Goal: Check status: Check status

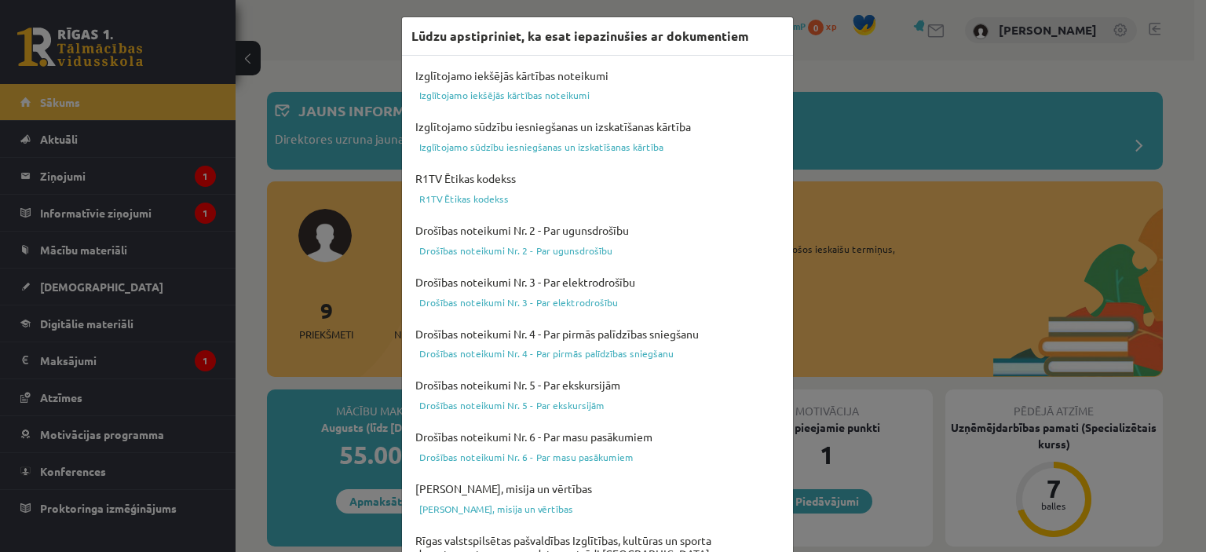
click at [842, 56] on div "Lūdzu apstipriniet, ka esat iepazinušies ar dokumentiem Izglītojamo iekšējās kā…" at bounding box center [603, 276] width 1206 height 552
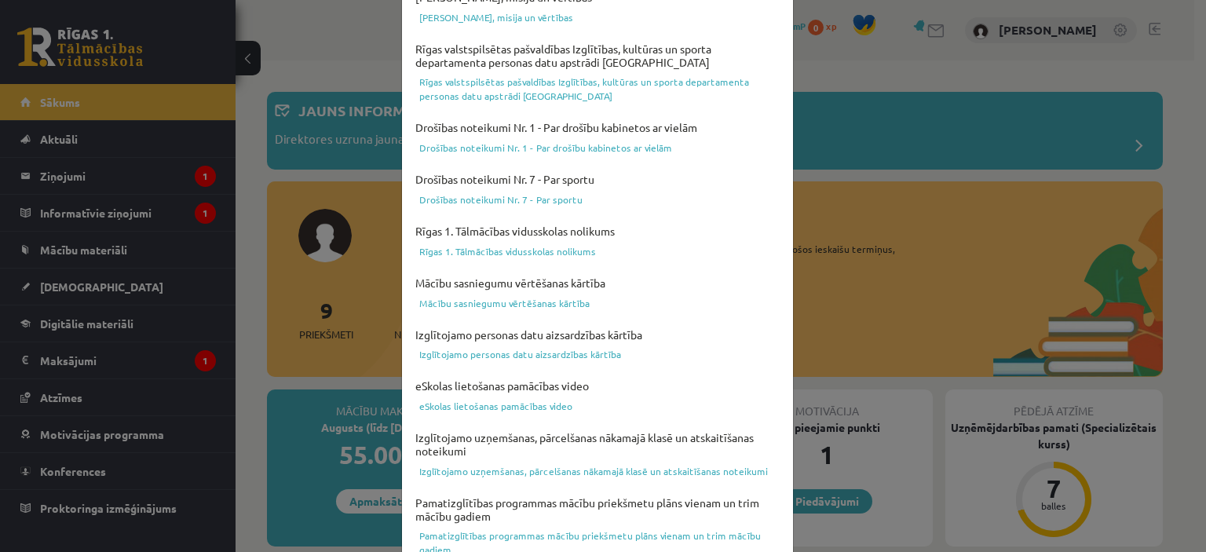
scroll to position [578, 0]
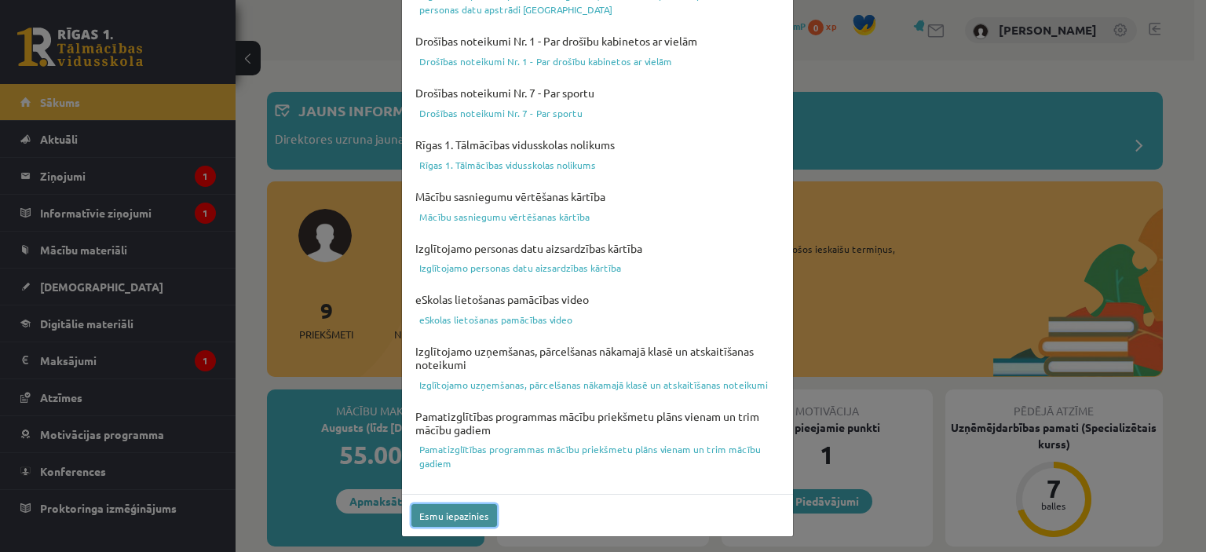
click at [451, 511] on button "Esmu iepazinies" at bounding box center [454, 515] width 86 height 23
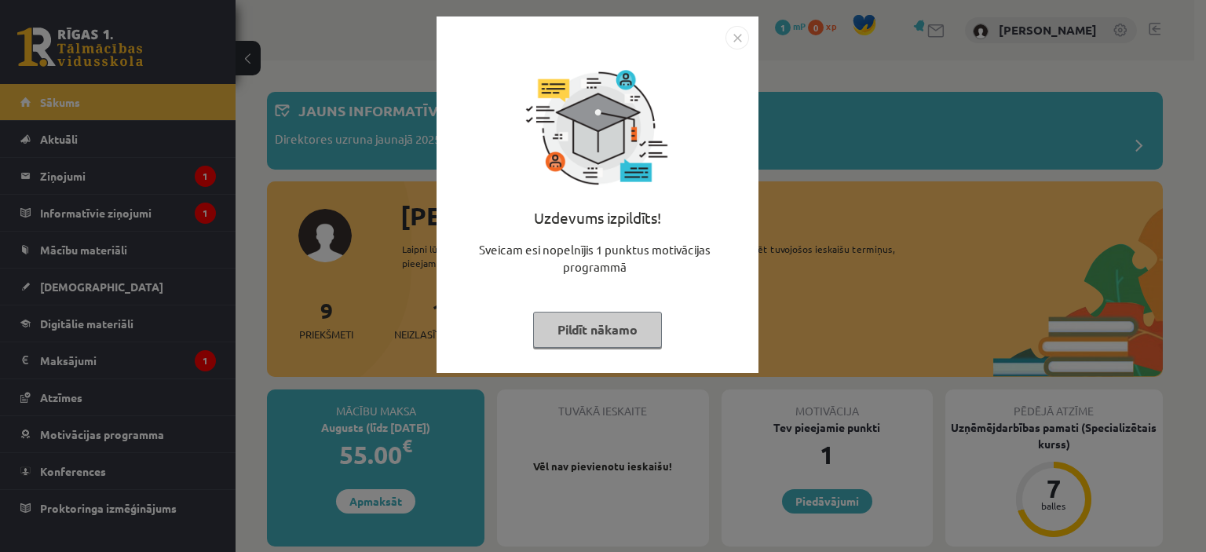
click at [738, 37] on img "Close" at bounding box center [737, 38] width 24 height 24
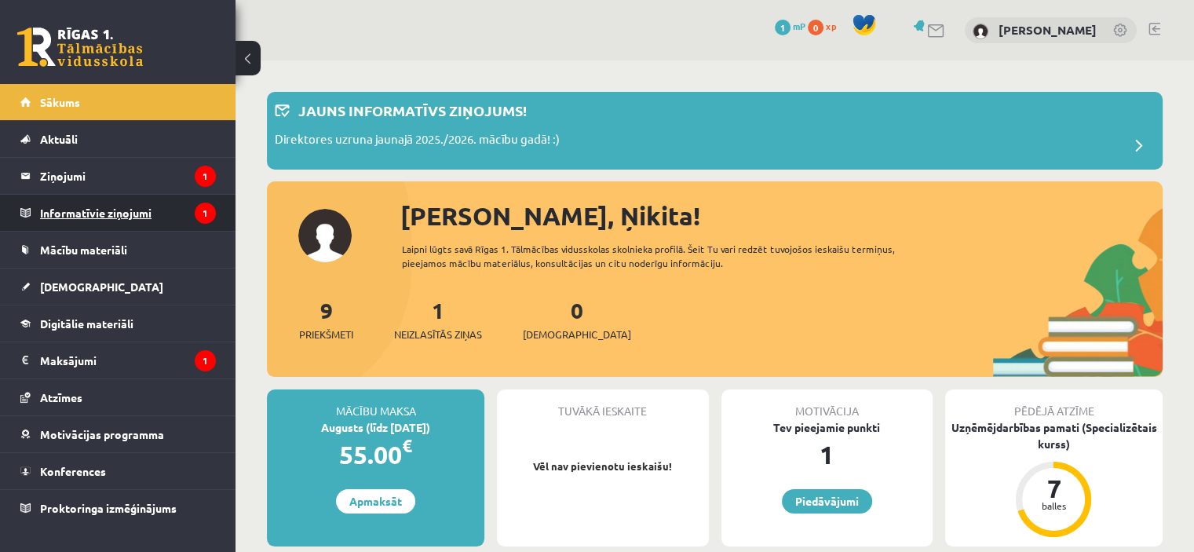
click at [81, 220] on legend "Informatīvie ziņojumi 1" at bounding box center [128, 213] width 176 height 36
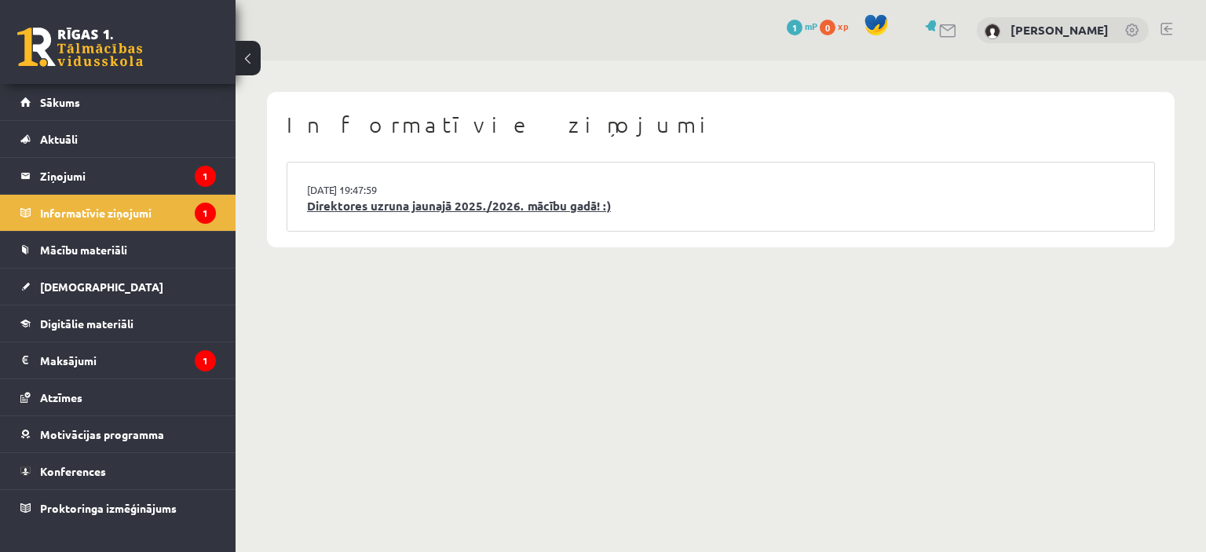
click at [399, 208] on link "Direktores uzruna jaunajā 2025./2026. mācību gadā! :)" at bounding box center [720, 206] width 827 height 18
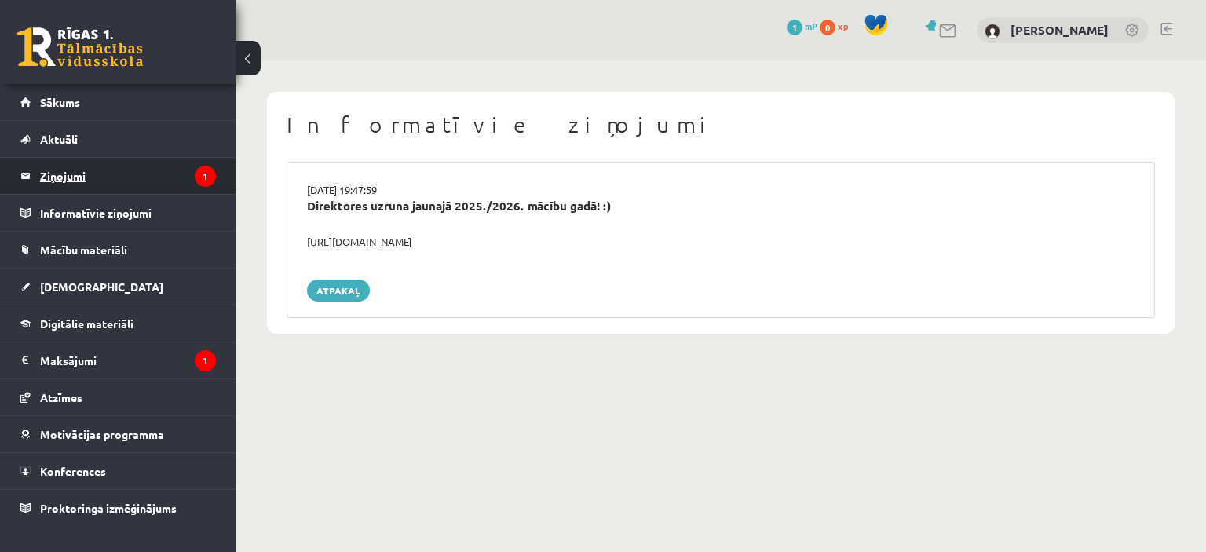
click at [131, 179] on legend "Ziņojumi 1" at bounding box center [128, 176] width 176 height 36
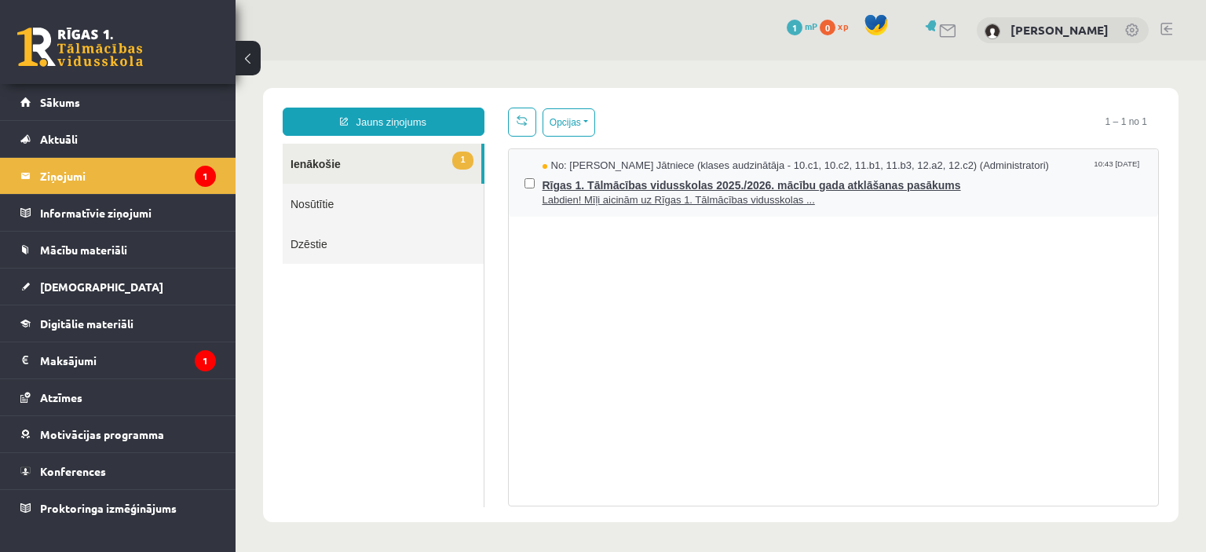
click at [676, 183] on span "Rīgas 1. Tālmācības vidusskolas 2025./2026. mācību gada atklāšanas pasākums" at bounding box center [842, 183] width 601 height 20
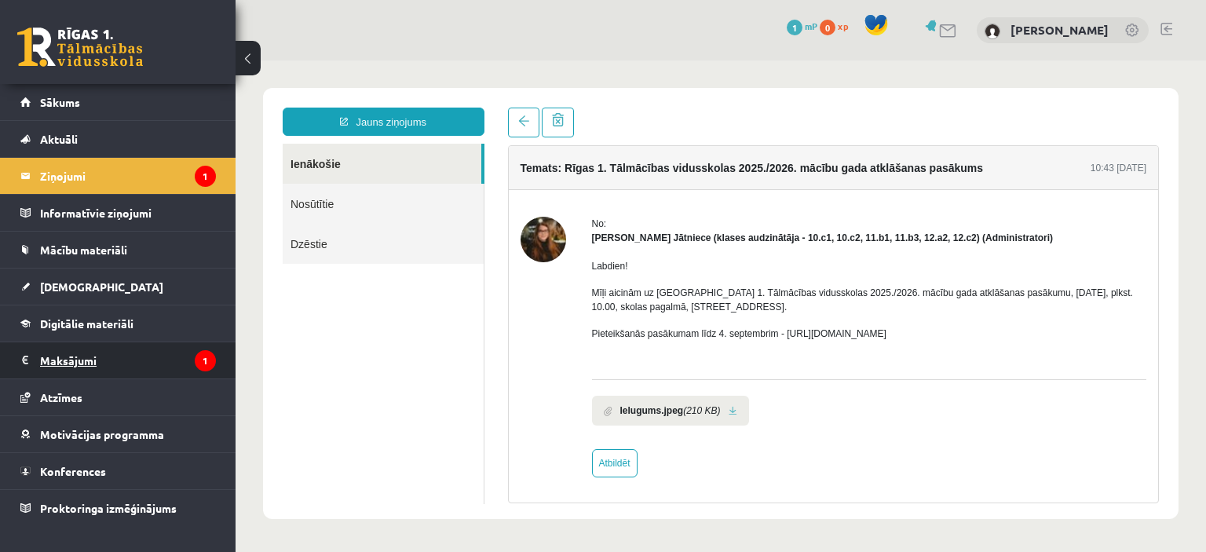
click at [119, 362] on legend "Maksājumi 1" at bounding box center [128, 360] width 176 height 36
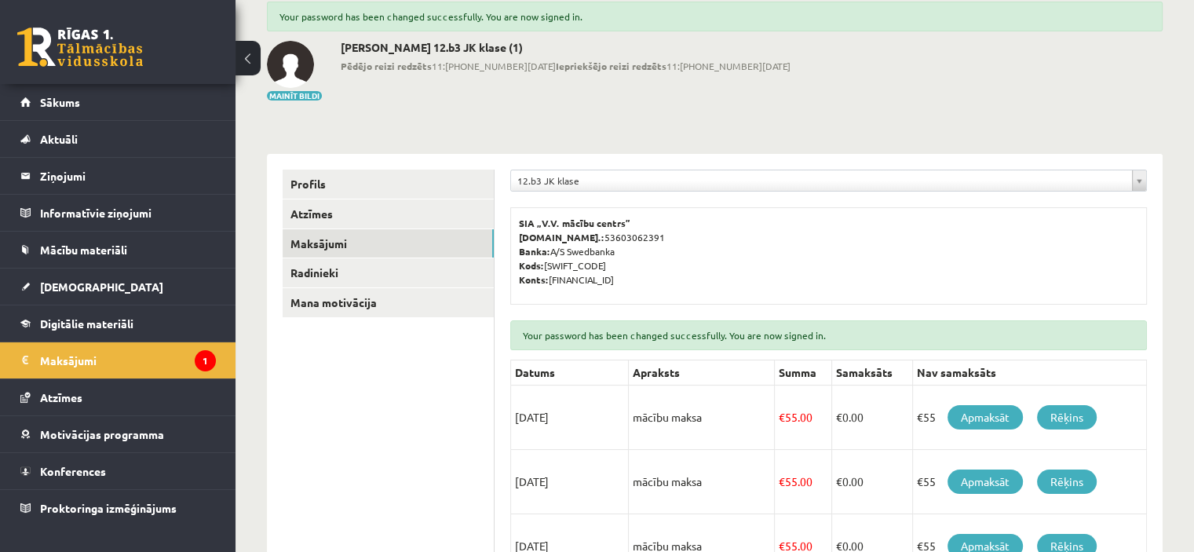
scroll to position [91, 0]
click at [1072, 420] on link "Rēķins" at bounding box center [1067, 416] width 60 height 24
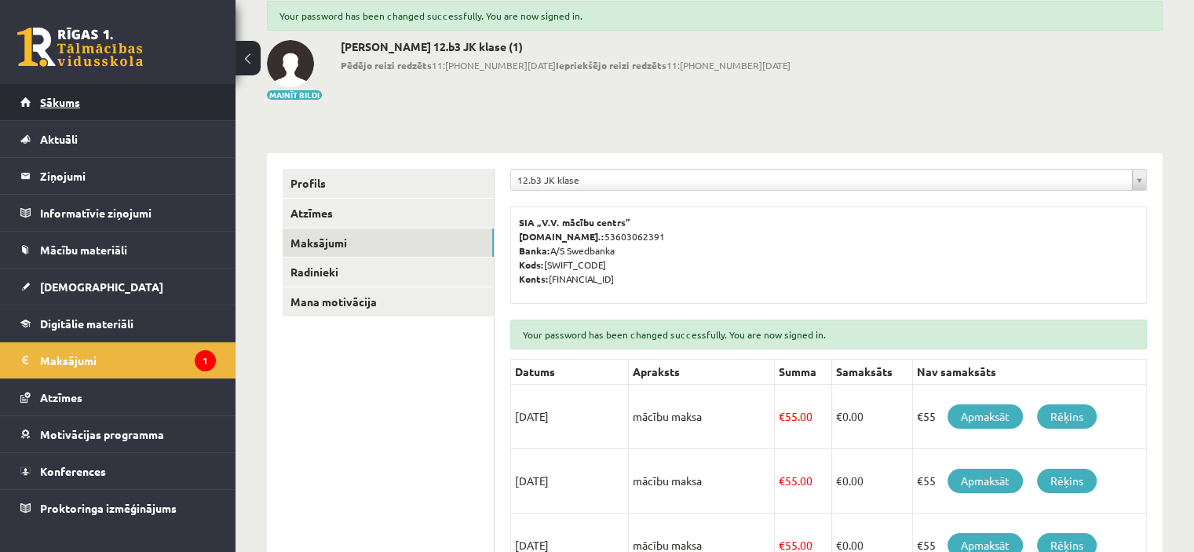
click at [64, 106] on span "Sākums" at bounding box center [60, 102] width 40 height 14
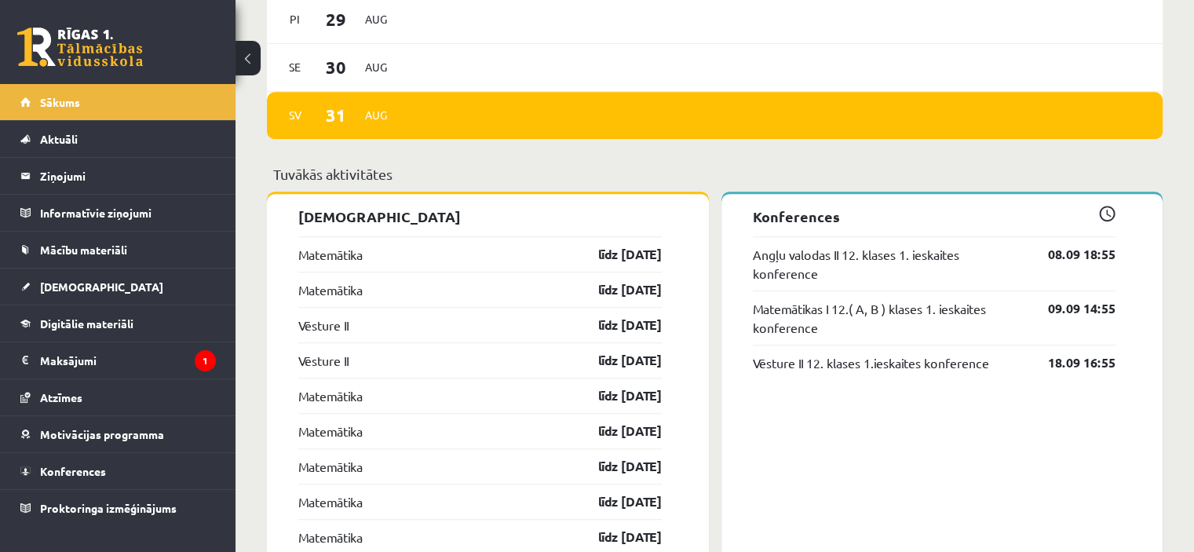
scroll to position [1121, 0]
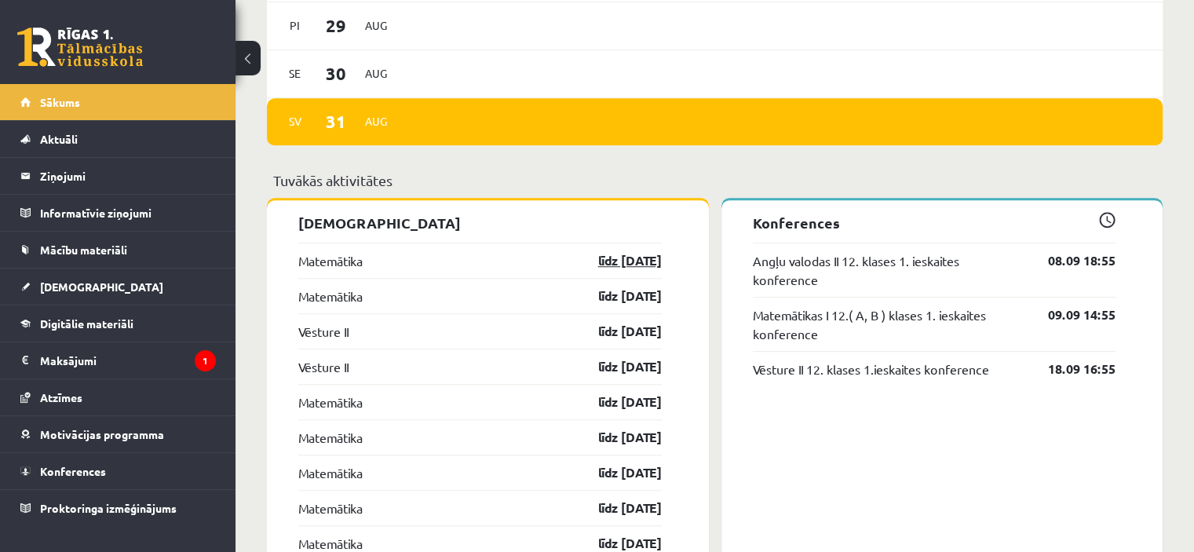
click at [591, 260] on link "līdz 15.09.25" at bounding box center [616, 260] width 91 height 19
